Goal: Submit feedback/report problem: Provide input to the site owners about the experience or issues

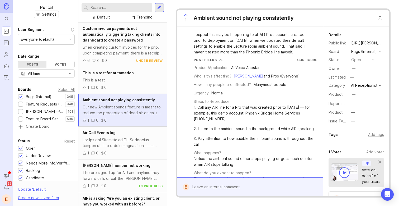
scroll to position [96, 0]
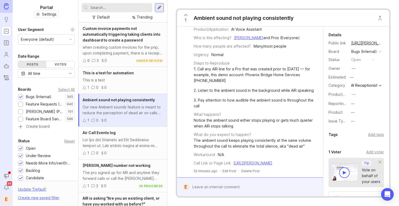
click at [241, 185] on div at bounding box center [253, 187] width 129 height 10
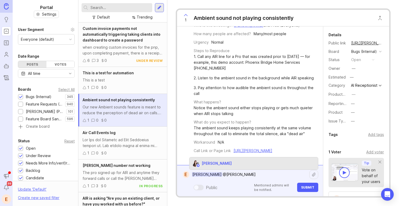
type textarea "Kathleen Riley Kelsey Fisher"
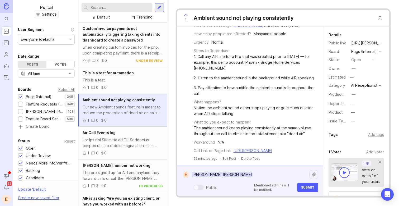
click at [312, 187] on span "Submit" at bounding box center [307, 187] width 13 height 4
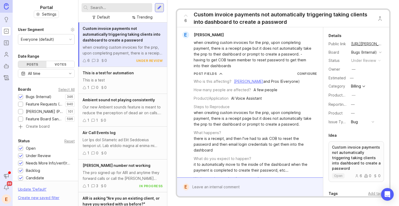
click at [112, 8] on input "text" at bounding box center [121, 8] width 60 height 6
type input "not answering"
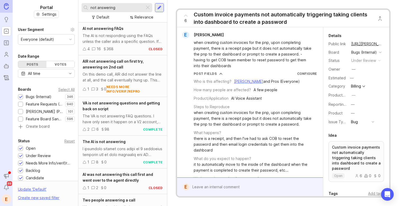
click at [126, 72] on div "On this demo call, AIR did not answer the line at all, and the call eventually …" at bounding box center [123, 77] width 80 height 12
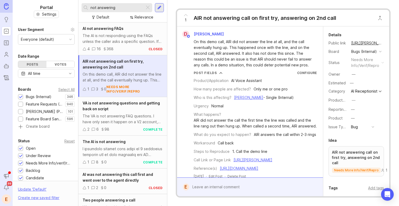
click at [186, 15] on icon at bounding box center [186, 15] width 6 height 6
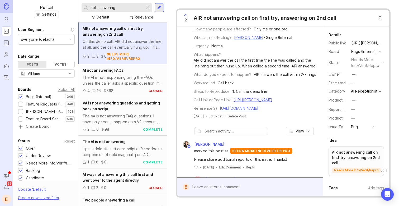
scroll to position [175, 0]
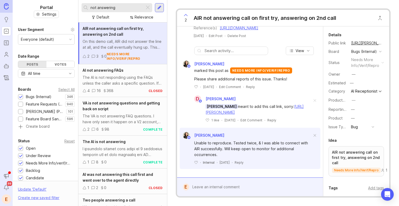
click at [233, 186] on div at bounding box center [253, 187] width 129 height 10
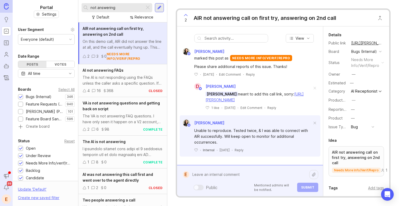
scroll to position [187, 0]
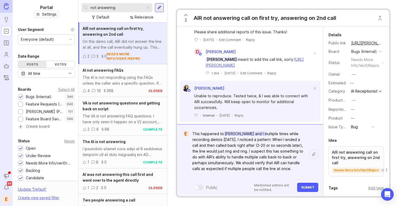
click at [193, 132] on textarea "This happened to [PERSON_NAME] and I multiple times while recording demos [DATE…" at bounding box center [249, 154] width 120 height 51
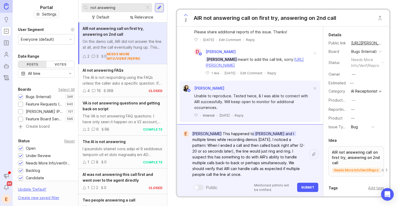
click at [271, 174] on textarea "[PERSON_NAME] This happened to [PERSON_NAME] and I multiple times while recordi…" at bounding box center [249, 154] width 120 height 51
type textarea "[PERSON_NAME] This happened to [PERSON_NAME] and I multiple times while recordi…"
click at [305, 188] on span "Submit" at bounding box center [307, 187] width 13 height 4
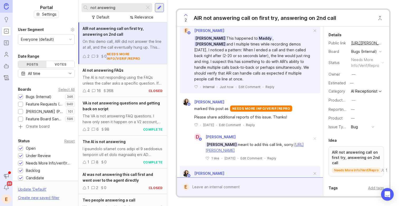
scroll to position [165, 0]
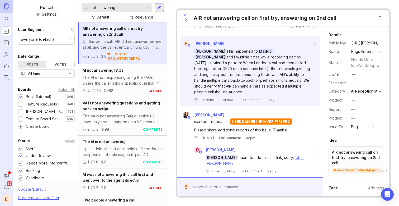
click at [187, 17] on icon at bounding box center [186, 15] width 6 height 6
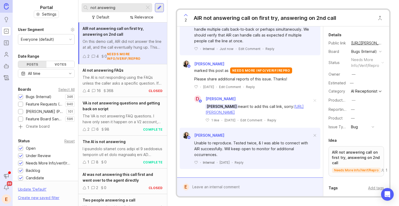
click at [111, 147] on div at bounding box center [123, 152] width 80 height 12
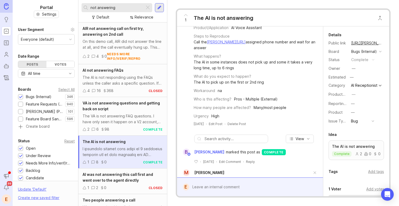
scroll to position [251, 0]
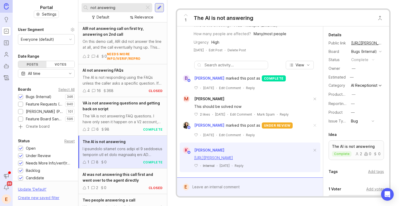
click at [126, 40] on div "On this demo call, AIR did not answer the line at all, and the call eventually …" at bounding box center [123, 45] width 80 height 12
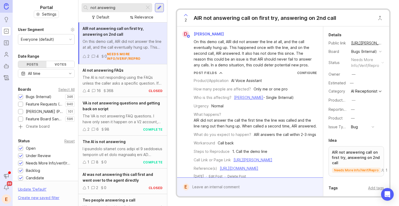
click at [235, 191] on div at bounding box center [253, 187] width 129 height 10
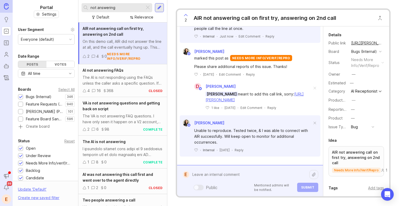
scroll to position [263, 0]
click at [271, 178] on textarea at bounding box center [249, 174] width 120 height 10
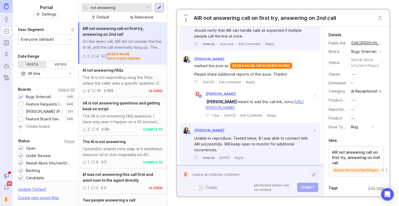
scroll to position [170, 0]
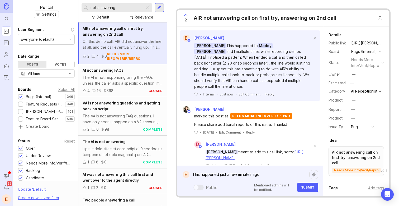
click at [219, 176] on textarea "This happened just a few minutes ago" at bounding box center [249, 174] width 120 height 10
click at [284, 179] on div "This happened to me just a few minutes ago This happened to me just a few minut…" at bounding box center [253, 180] width 129 height 22
click at [280, 175] on textarea "This happened to me just a few minutes ago" at bounding box center [249, 174] width 120 height 10
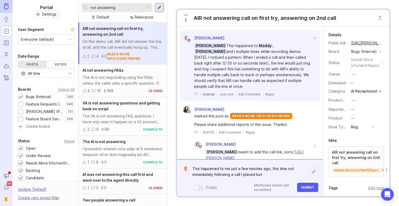
click at [291, 178] on textarea "This happened to me just a few minutes ago, this time not immediately following…" at bounding box center [249, 171] width 120 height 16
click at [192, 174] on textarea "This happened to me just a few minutes ago, this time not immediately following…" at bounding box center [249, 171] width 120 height 16
click at [200, 177] on textarea "This happened to me just a few minutes ago, this time not actually immediately …" at bounding box center [249, 171] width 120 height 16
click at [200, 176] on textarea "This happened to me just a few minutes ago, this time not actually immediately …" at bounding box center [249, 171] width 120 height 16
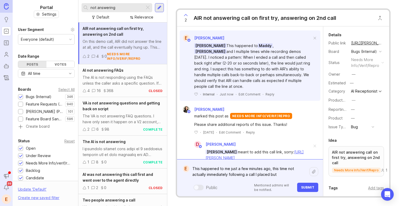
click at [200, 176] on textarea "This happened to me just a few minutes ago, this time not actually immediately …" at bounding box center [249, 171] width 120 height 16
click at [265, 174] on textarea "This happened to me just a few minutes ago, this time not immediately following…" at bounding box center [249, 171] width 120 height 16
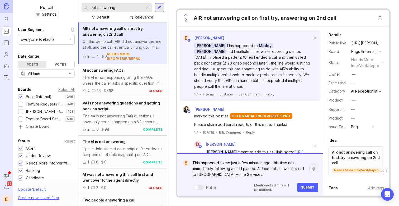
paste textarea "[URL][PERSON_NAME]"
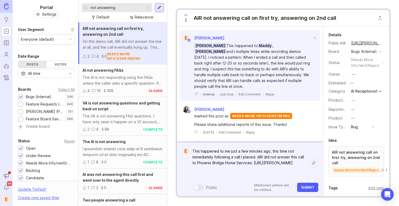
type textarea "This happened to me just a few minutes ago, this time not immediately following…"
click at [311, 187] on span "Submit" at bounding box center [307, 187] width 13 height 4
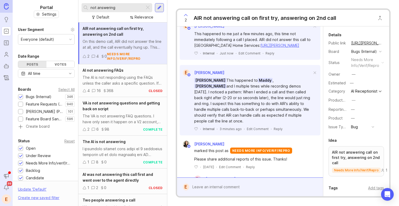
scroll to position [183, 0]
click at [243, 123] on div "[PERSON_NAME] This happened to [PERSON_NAME] and I multiple times while recordi…" at bounding box center [253, 100] width 118 height 46
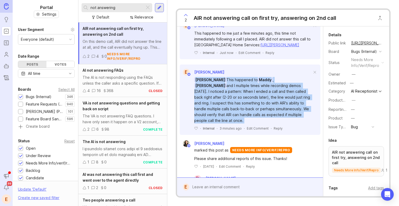
click at [243, 123] on div "[PERSON_NAME] This happened to [PERSON_NAME] and I multiple times while recordi…" at bounding box center [253, 100] width 118 height 46
click at [280, 123] on div "[PERSON_NAME] This happened to [PERSON_NAME] and I multiple times while recordi…" at bounding box center [253, 100] width 118 height 46
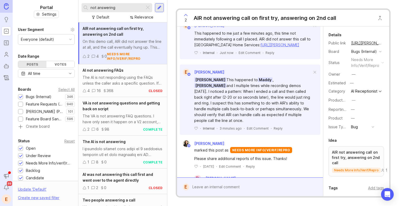
click at [235, 123] on div "[PERSON_NAME] This happened to [PERSON_NAME] and I multiple times while recordi…" at bounding box center [253, 100] width 118 height 46
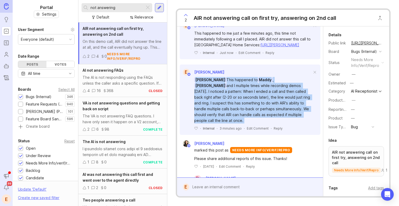
click at [235, 123] on div "[PERSON_NAME] This happened to [PERSON_NAME] and I multiple times while recordi…" at bounding box center [253, 100] width 118 height 46
click at [282, 123] on div "[PERSON_NAME] This happened to [PERSON_NAME] and I multiple times while recordi…" at bounding box center [253, 100] width 118 height 46
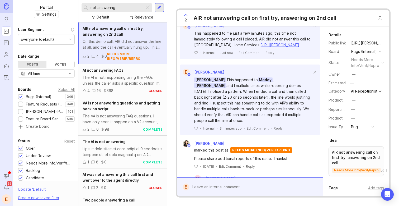
click at [282, 123] on div "[PERSON_NAME] This happened to [PERSON_NAME] and I multiple times while recordi…" at bounding box center [253, 100] width 118 height 46
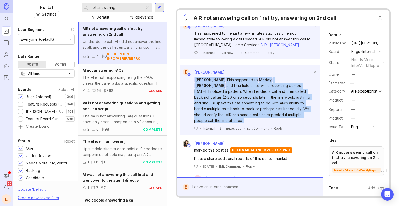
click at [282, 123] on div "[PERSON_NAME] This happened to [PERSON_NAME] and I multiple times while recordi…" at bounding box center [253, 100] width 118 height 46
click at [242, 123] on div "[PERSON_NAME] This happened to [PERSON_NAME] and I multiple times while recordi…" at bounding box center [253, 100] width 118 height 46
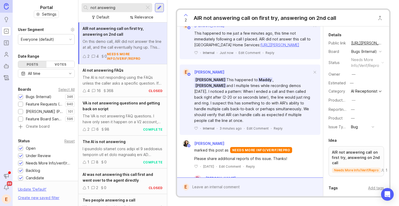
click at [242, 123] on div "[PERSON_NAME] This happened to [PERSON_NAME] and I multiple times while recordi…" at bounding box center [253, 100] width 118 height 46
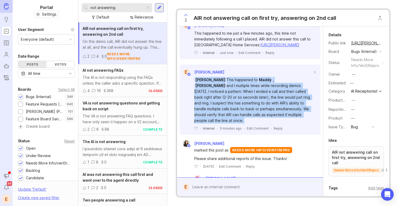
click at [242, 123] on div "[PERSON_NAME] This happened to [PERSON_NAME] and I multiple times while recordi…" at bounding box center [253, 100] width 118 height 46
click at [285, 123] on div "[PERSON_NAME] This happened to [PERSON_NAME] and I multiple times while recordi…" at bounding box center [253, 100] width 118 height 46
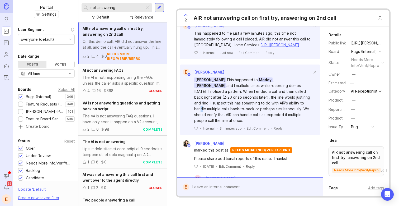
click at [285, 123] on div "[PERSON_NAME] This happened to [PERSON_NAME] and I multiple times while recordi…" at bounding box center [253, 100] width 118 height 46
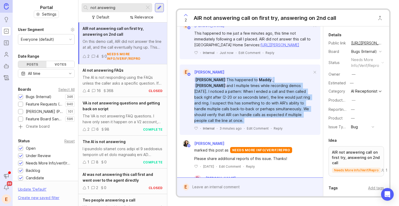
click at [285, 123] on div "[PERSON_NAME] This happened to [PERSON_NAME] and I multiple times while recordi…" at bounding box center [253, 100] width 118 height 46
click at [250, 123] on div "[PERSON_NAME] This happened to [PERSON_NAME] and I multiple times while recordi…" at bounding box center [253, 100] width 118 height 46
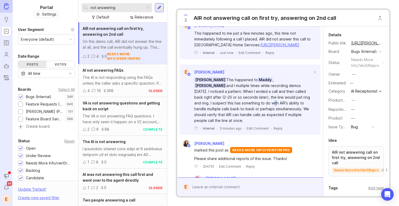
click at [250, 123] on div "[PERSON_NAME] This happened to [PERSON_NAME] and I multiple times while recordi…" at bounding box center [253, 100] width 118 height 46
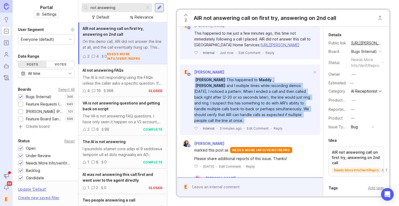
click at [250, 123] on div "[PERSON_NAME] This happened to [PERSON_NAME] and I multiple times while recordi…" at bounding box center [253, 100] width 118 height 46
click at [294, 123] on div "[PERSON_NAME] This happened to [PERSON_NAME] and I multiple times while recordi…" at bounding box center [253, 100] width 118 height 46
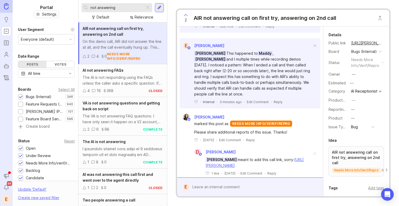
scroll to position [220, 0]
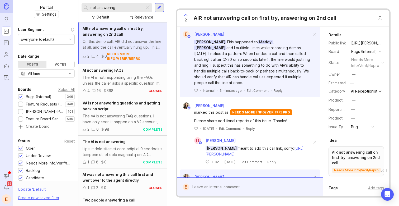
click at [269, 86] on div "[PERSON_NAME] This happened to [PERSON_NAME] and I multiple times while recordi…" at bounding box center [253, 62] width 118 height 46
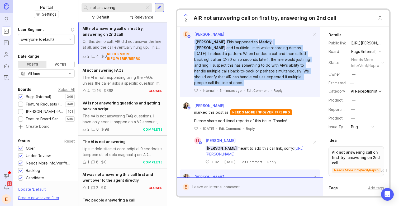
click at [269, 86] on div "[PERSON_NAME] This happened to [PERSON_NAME] and I multiple times while recordi…" at bounding box center [253, 62] width 118 height 46
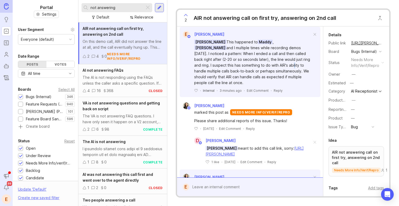
click at [269, 86] on div "[PERSON_NAME] This happened to [PERSON_NAME] and I multiple times while recordi…" at bounding box center [253, 62] width 118 height 46
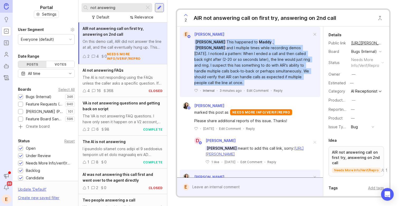
click at [269, 86] on div "[PERSON_NAME] This happened to [PERSON_NAME] and I multiple times while recordi…" at bounding box center [253, 62] width 118 height 46
click at [251, 86] on div "[PERSON_NAME] This happened to [PERSON_NAME] and I multiple times while recordi…" at bounding box center [253, 62] width 118 height 46
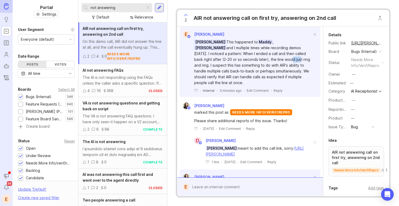
click at [251, 86] on div "[PERSON_NAME] This happened to [PERSON_NAME] and I multiple times while recordi…" at bounding box center [253, 62] width 118 height 46
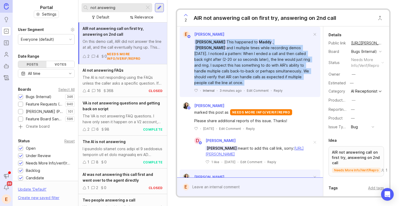
click at [251, 86] on div "[PERSON_NAME] This happened to [PERSON_NAME] and I multiple times while recordi…" at bounding box center [253, 62] width 118 height 46
click at [231, 86] on div "[PERSON_NAME] This happened to [PERSON_NAME] and I multiple times while recordi…" at bounding box center [253, 62] width 118 height 46
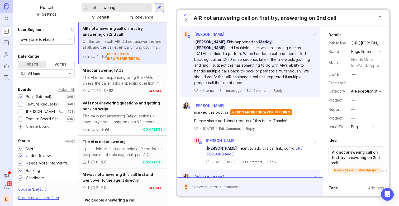
click at [231, 86] on div "[PERSON_NAME] This happened to [PERSON_NAME] and I multiple times while recordi…" at bounding box center [253, 62] width 118 height 46
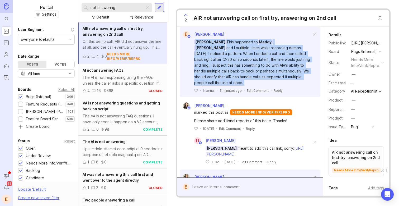
click at [231, 86] on div "[PERSON_NAME] This happened to [PERSON_NAME] and I multiple times while recordi…" at bounding box center [253, 62] width 118 height 46
click at [267, 86] on div "[PERSON_NAME] This happened to [PERSON_NAME] and I multiple times while recordi…" at bounding box center [253, 62] width 118 height 46
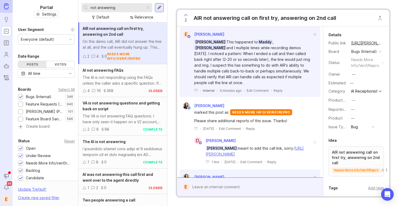
click at [264, 86] on div "[PERSON_NAME] This happened to [PERSON_NAME] and I multiple times while recordi…" at bounding box center [253, 62] width 118 height 46
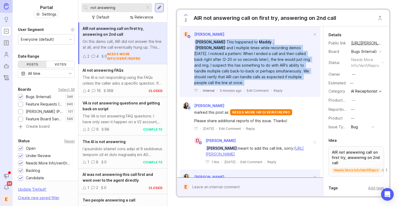
click at [264, 86] on div "[PERSON_NAME] This happened to [PERSON_NAME] and I multiple times while recordi…" at bounding box center [253, 62] width 118 height 46
click at [242, 86] on div "[PERSON_NAME] This happened to [PERSON_NAME] and I multiple times while recordi…" at bounding box center [253, 62] width 118 height 46
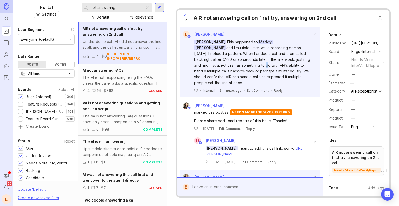
click at [242, 86] on div "[PERSON_NAME] This happened to [PERSON_NAME] and I multiple times while recordi…" at bounding box center [253, 62] width 118 height 46
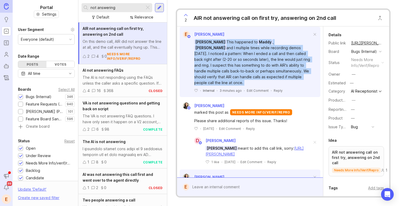
click at [242, 86] on div "[PERSON_NAME] This happened to [PERSON_NAME] and I multiple times while recordi…" at bounding box center [253, 62] width 118 height 46
click at [291, 86] on div "[PERSON_NAME] This happened to [PERSON_NAME] and I multiple times while recordi…" at bounding box center [253, 62] width 118 height 46
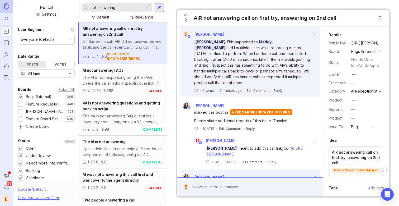
click at [291, 86] on div "[PERSON_NAME] This happened to [PERSON_NAME] and I multiple times while recordi…" at bounding box center [253, 62] width 118 height 46
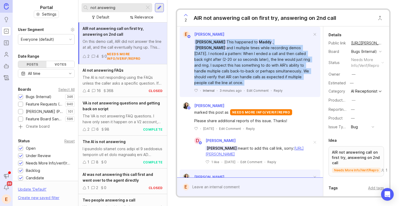
click at [291, 86] on div "[PERSON_NAME] This happened to [PERSON_NAME] and I multiple times while recordi…" at bounding box center [253, 62] width 118 height 46
click at [260, 86] on div "[PERSON_NAME] This happened to [PERSON_NAME] and I multiple times while recordi…" at bounding box center [253, 62] width 118 height 46
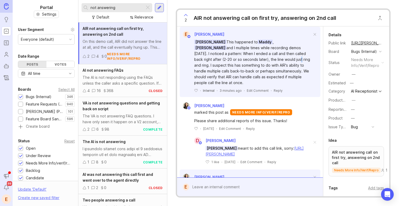
click at [260, 86] on div "[PERSON_NAME] This happened to [PERSON_NAME] and I multiple times while recordi…" at bounding box center [253, 62] width 118 height 46
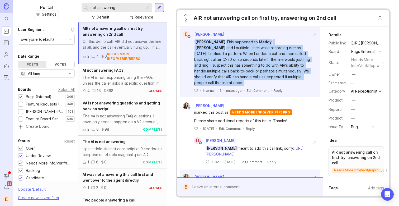
click at [260, 86] on div "[PERSON_NAME] This happened to [PERSON_NAME] and I multiple times while recordi…" at bounding box center [253, 62] width 118 height 46
click at [239, 86] on div "[PERSON_NAME] This happened to [PERSON_NAME] and I multiple times while recordi…" at bounding box center [253, 62] width 118 height 46
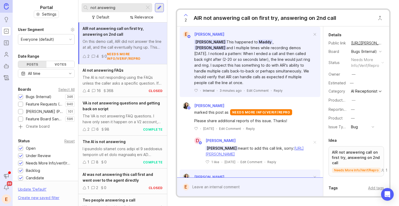
click at [262, 86] on div "[PERSON_NAME] This happened to [PERSON_NAME] and I multiple times while recordi…" at bounding box center [253, 62] width 118 height 46
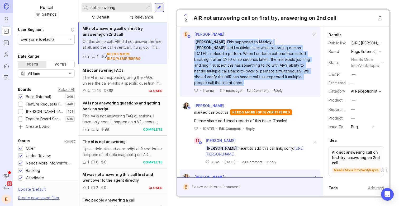
click at [262, 86] on div "[PERSON_NAME] This happened to [PERSON_NAME] and I multiple times while recordi…" at bounding box center [253, 62] width 118 height 46
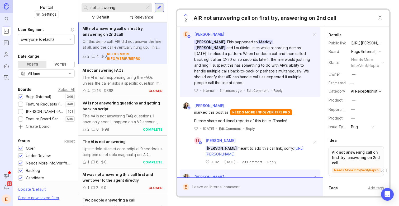
click at [265, 86] on div "[PERSON_NAME] This happened to [PERSON_NAME] and I multiple times while recordi…" at bounding box center [253, 62] width 118 height 46
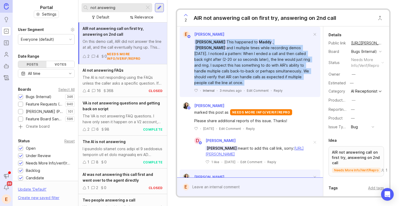
click at [265, 86] on div "[PERSON_NAME] This happened to [PERSON_NAME] and I multiple times while recordi…" at bounding box center [253, 62] width 118 height 46
click at [238, 86] on div "[PERSON_NAME] This happened to [PERSON_NAME] and I multiple times while recordi…" at bounding box center [253, 62] width 118 height 46
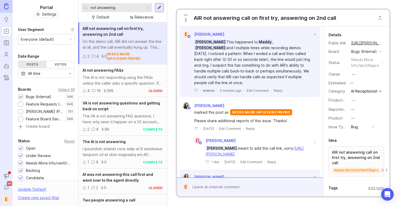
click at [238, 86] on div "[PERSON_NAME] This happened to [PERSON_NAME] and I multiple times while recordi…" at bounding box center [253, 62] width 118 height 46
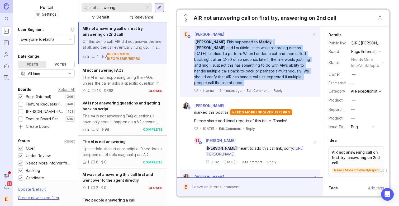
click at [238, 86] on div "[PERSON_NAME] This happened to [PERSON_NAME] and I multiple times while recordi…" at bounding box center [253, 62] width 118 height 46
click at [254, 86] on div "[PERSON_NAME] This happened to [PERSON_NAME] and I multiple times while recordi…" at bounding box center [253, 62] width 118 height 46
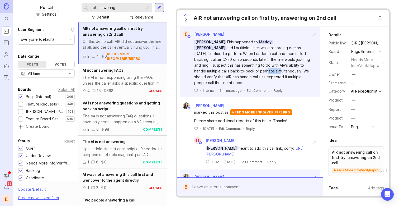
click at [254, 86] on div "[PERSON_NAME] This happened to [PERSON_NAME] and I multiple times while recordi…" at bounding box center [253, 62] width 118 height 46
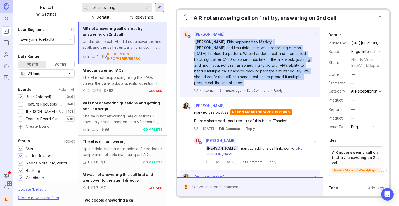
click at [254, 86] on div "[PERSON_NAME] This happened to [PERSON_NAME] and I multiple times while recordi…" at bounding box center [253, 62] width 118 height 46
click at [239, 86] on div "[PERSON_NAME] This happened to [PERSON_NAME] and I multiple times while recordi…" at bounding box center [253, 62] width 118 height 46
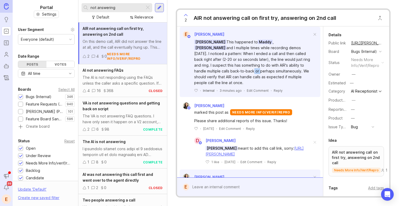
click at [239, 86] on div "[PERSON_NAME] This happened to [PERSON_NAME] and I multiple times while recordi…" at bounding box center [253, 62] width 118 height 46
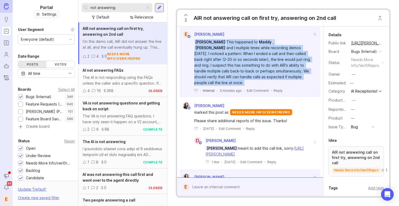
click at [239, 86] on div "[PERSON_NAME] This happened to [PERSON_NAME] and I multiple times while recordi…" at bounding box center [253, 62] width 118 height 46
click at [255, 86] on div "[PERSON_NAME] This happened to [PERSON_NAME] and I multiple times while recordi…" at bounding box center [253, 62] width 118 height 46
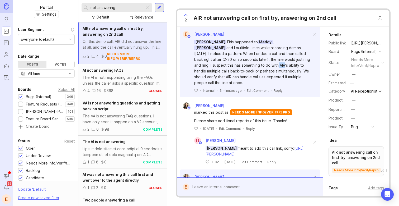
click at [255, 86] on div "[PERSON_NAME] This happened to [PERSON_NAME] and I multiple times while recordi…" at bounding box center [253, 62] width 118 height 46
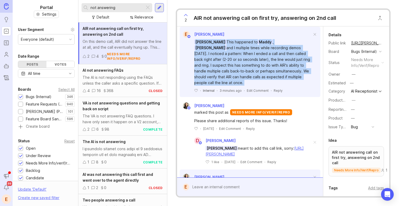
click at [255, 86] on div "[PERSON_NAME] This happened to [PERSON_NAME] and I multiple times while recordi…" at bounding box center [253, 62] width 118 height 46
click at [228, 86] on div "[PERSON_NAME] This happened to [PERSON_NAME] and I multiple times while recordi…" at bounding box center [253, 62] width 118 height 46
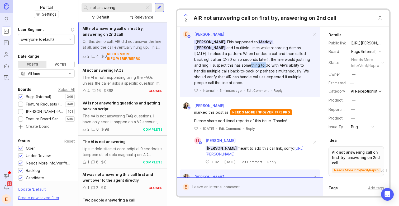
click at [228, 86] on div "[PERSON_NAME] This happened to [PERSON_NAME] and I multiple times while recordi…" at bounding box center [253, 62] width 118 height 46
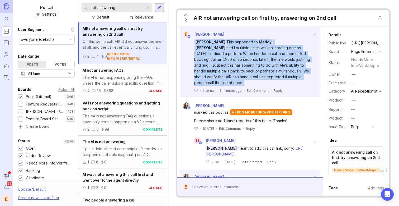
click at [228, 86] on div "[PERSON_NAME] This happened to [PERSON_NAME] and I multiple times while recordi…" at bounding box center [253, 62] width 118 height 46
click at [234, 86] on div "[PERSON_NAME] This happened to [PERSON_NAME] and I multiple times while recordi…" at bounding box center [253, 62] width 118 height 46
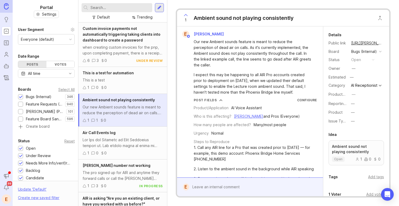
scroll to position [152, 0]
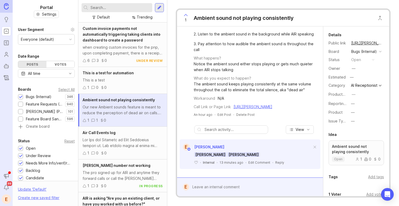
click at [253, 81] on div "The ambient sound keeps playing consistently at the same volume throughout the …" at bounding box center [255, 87] width 123 height 12
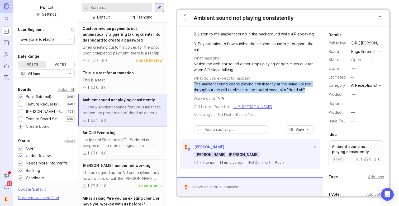
click at [253, 81] on div "The ambient sound keeps playing consistently at the same volume throughout the …" at bounding box center [255, 87] width 123 height 12
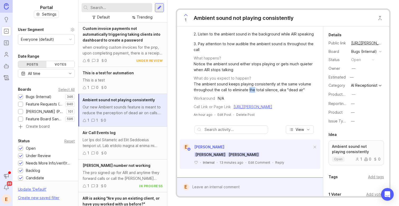
click at [253, 81] on div "The ambient sound keeps playing consistently at the same volume throughout the …" at bounding box center [255, 87] width 123 height 12
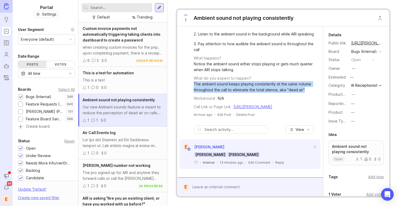
click at [253, 81] on div "The ambient sound keeps playing consistently at the same volume throughout the …" at bounding box center [255, 87] width 123 height 12
click at [272, 81] on div "The ambient sound keeps playing consistently at the same volume throughout the …" at bounding box center [255, 87] width 123 height 12
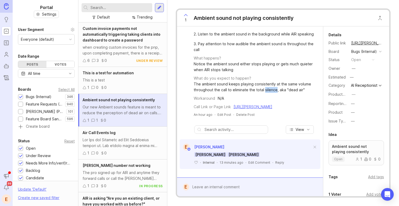
click at [272, 81] on div "The ambient sound keeps playing consistently at the same volume throughout the …" at bounding box center [255, 87] width 123 height 12
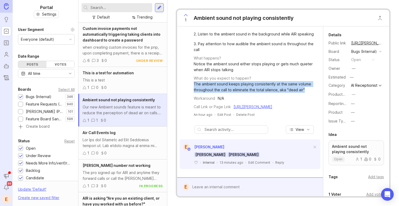
click at [272, 81] on div "The ambient sound keeps playing consistently at the same volume throughout the …" at bounding box center [255, 87] width 123 height 12
click at [251, 81] on div "The ambient sound keeps playing consistently at the same volume throughout the …" at bounding box center [255, 87] width 123 height 12
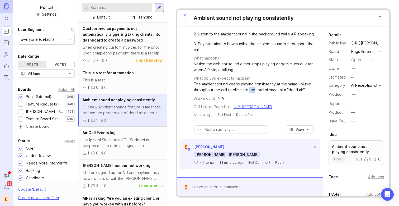
click at [251, 81] on div "The ambient sound keeps playing consistently at the same volume throughout the …" at bounding box center [255, 87] width 123 height 12
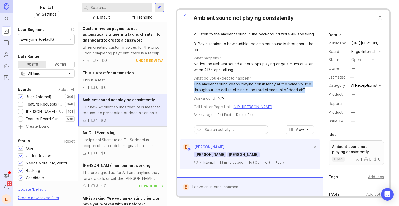
click at [251, 81] on div "The ambient sound keeps playing consistently at the same volume throughout the …" at bounding box center [255, 87] width 123 height 12
click at [253, 81] on div "The ambient sound keeps playing consistently at the same volume throughout the …" at bounding box center [255, 87] width 123 height 12
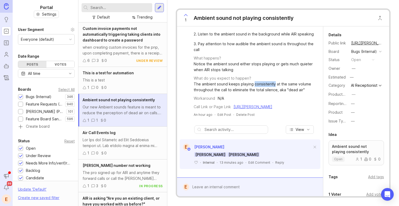
click at [253, 81] on div "The ambient sound keeps playing consistently at the same volume throughout the …" at bounding box center [255, 87] width 123 height 12
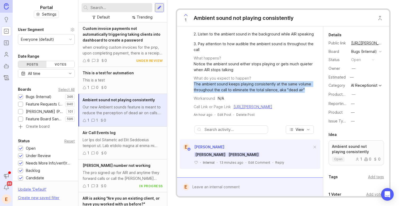
click at [253, 81] on div "The ambient sound keeps playing consistently at the same volume throughout the …" at bounding box center [255, 87] width 123 height 12
click at [241, 81] on div "The ambient sound keeps playing consistently at the same volume throughout the …" at bounding box center [255, 87] width 123 height 12
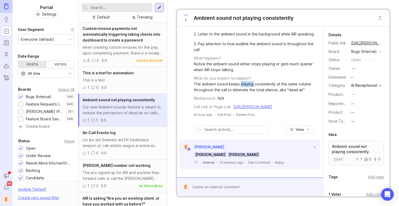
click at [241, 81] on div "The ambient sound keeps playing consistently at the same volume throughout the …" at bounding box center [255, 87] width 123 height 12
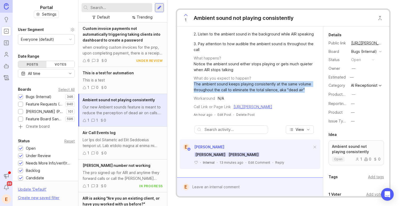
click at [241, 81] on div "The ambient sound keeps playing consistently at the same volume throughout the …" at bounding box center [255, 87] width 123 height 12
click at [247, 81] on div "The ambient sound keeps playing consistently at the same volume throughout the …" at bounding box center [255, 87] width 123 height 12
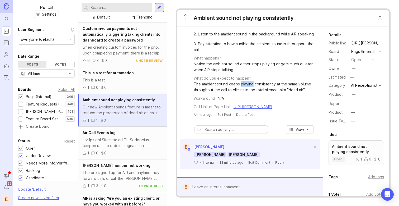
click at [247, 81] on div "The ambient sound keeps playing consistently at the same volume throughout the …" at bounding box center [255, 87] width 123 height 12
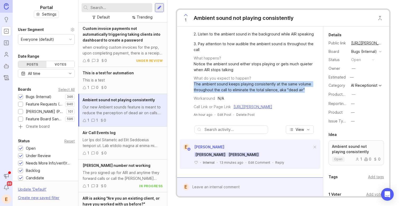
click at [247, 81] on div "The ambient sound keeps playing consistently at the same volume throughout the …" at bounding box center [255, 87] width 123 height 12
click at [250, 81] on div "The ambient sound keeps playing consistently at the same volume throughout the …" at bounding box center [255, 87] width 123 height 12
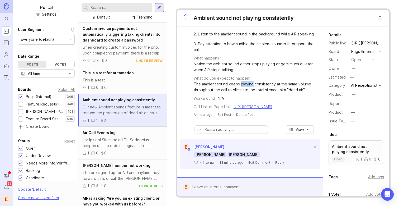
click at [250, 81] on div "The ambient sound keeps playing consistently at the same volume throughout the …" at bounding box center [255, 87] width 123 height 12
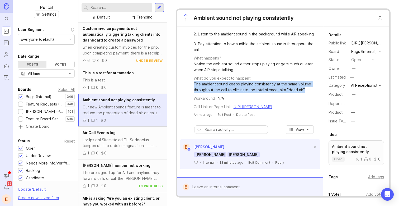
click at [250, 81] on div "The ambient sound keeps playing consistently at the same volume throughout the …" at bounding box center [255, 87] width 123 height 12
click at [247, 81] on div "The ambient sound keeps playing consistently at the same volume throughout the …" at bounding box center [255, 87] width 123 height 12
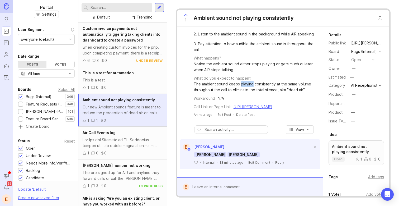
click at [247, 81] on div "The ambient sound keeps playing consistently at the same volume throughout the …" at bounding box center [255, 87] width 123 height 12
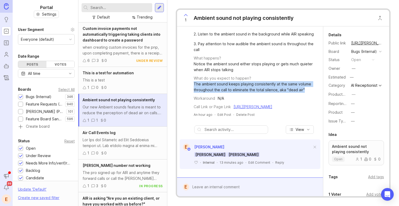
click at [247, 81] on div "The ambient sound keeps playing consistently at the same volume throughout the …" at bounding box center [255, 87] width 123 height 12
click at [267, 81] on div "The ambient sound keeps playing consistently at the same volume throughout the …" at bounding box center [255, 87] width 123 height 12
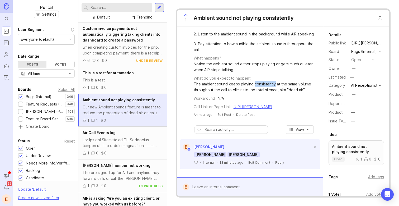
click at [267, 81] on div "The ambient sound keeps playing consistently at the same volume throughout the …" at bounding box center [255, 87] width 123 height 12
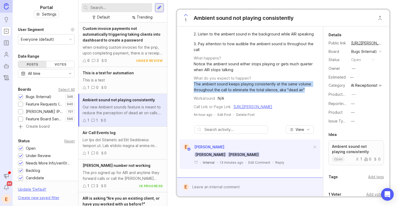
click at [267, 81] on div "The ambient sound keeps playing consistently at the same volume throughout the …" at bounding box center [255, 87] width 123 height 12
click at [260, 81] on div "The ambient sound keeps playing consistently at the same volume throughout the …" at bounding box center [255, 87] width 123 height 12
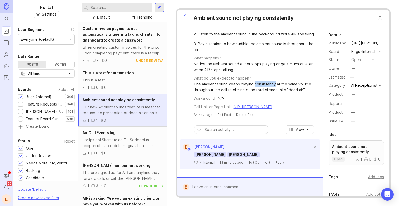
click at [260, 81] on div "The ambient sound keeps playing consistently at the same volume throughout the …" at bounding box center [255, 87] width 123 height 12
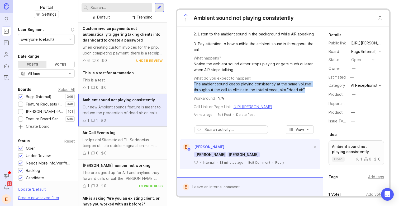
click at [260, 81] on div "The ambient sound keeps playing consistently at the same volume throughout the …" at bounding box center [255, 87] width 123 height 12
click at [254, 81] on div "The ambient sound keeps playing consistently at the same volume throughout the …" at bounding box center [255, 87] width 123 height 12
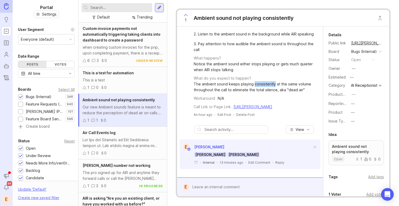
click at [254, 81] on div "The ambient sound keeps playing consistently at the same volume throughout the …" at bounding box center [255, 87] width 123 height 12
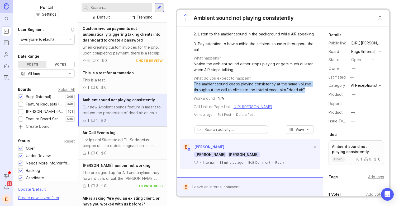
click at [254, 81] on div "The ambient sound keeps playing consistently at the same volume throughout the …" at bounding box center [255, 87] width 123 height 12
click at [250, 81] on div "The ambient sound keeps playing consistently at the same volume throughout the …" at bounding box center [255, 87] width 123 height 12
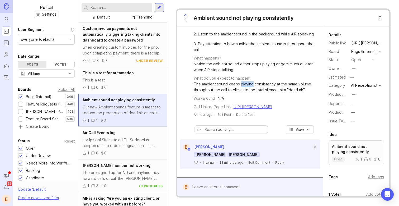
click at [250, 81] on div "The ambient sound keeps playing consistently at the same volume throughout the …" at bounding box center [255, 87] width 123 height 12
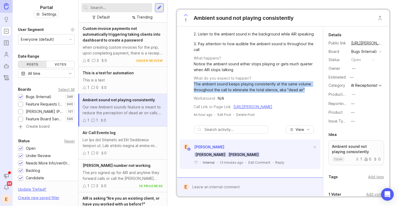
click at [250, 81] on div "The ambient sound keeps playing consistently at the same volume throughout the …" at bounding box center [255, 87] width 123 height 12
click at [267, 81] on div "The ambient sound keeps playing consistently at the same volume throughout the …" at bounding box center [255, 87] width 123 height 12
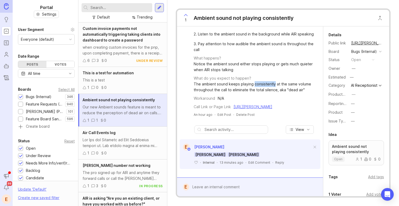
click at [267, 81] on div "The ambient sound keeps playing consistently at the same volume throughout the …" at bounding box center [255, 87] width 123 height 12
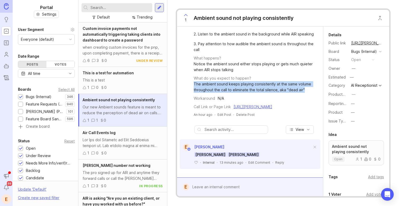
click at [267, 81] on div "The ambient sound keeps playing consistently at the same volume throughout the …" at bounding box center [255, 87] width 123 height 12
click at [264, 81] on div "The ambient sound keeps playing consistently at the same volume throughout the …" at bounding box center [255, 87] width 123 height 12
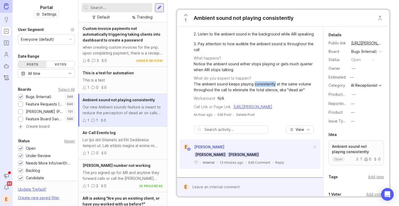
click at [264, 81] on div "The ambient sound keeps playing consistently at the same volume throughout the …" at bounding box center [255, 87] width 123 height 12
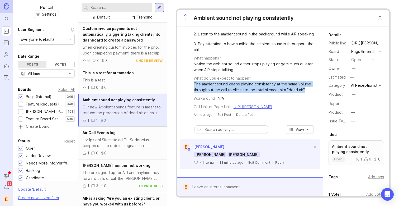
click at [264, 81] on div "The ambient sound keeps playing consistently at the same volume throughout the …" at bounding box center [255, 87] width 123 height 12
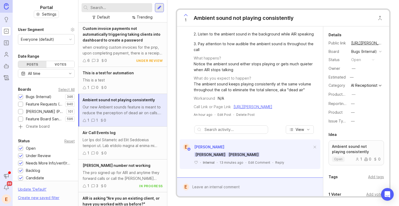
click at [225, 187] on div at bounding box center [253, 187] width 129 height 10
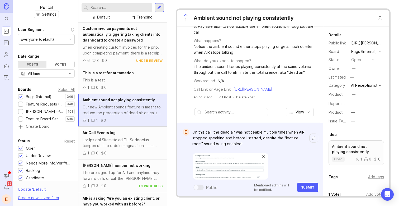
paste textarea "https://agent.smith.ai/agent/call/CAc70cffac0035db4537478d0d7b6ce74f/"
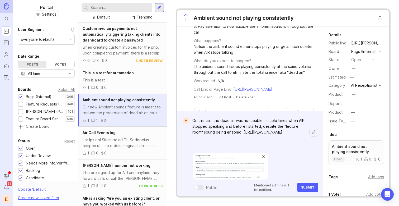
type textarea "On this call, the dead air was noticeable multiple times when AIR stopped speak…"
click at [317, 184] on button "Submit" at bounding box center [307, 186] width 21 height 9
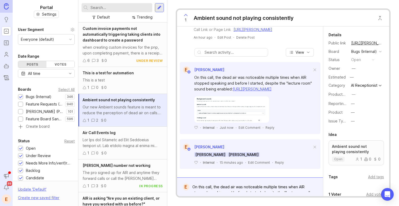
scroll to position [241, 0]
